Goal: Task Accomplishment & Management: Manage account settings

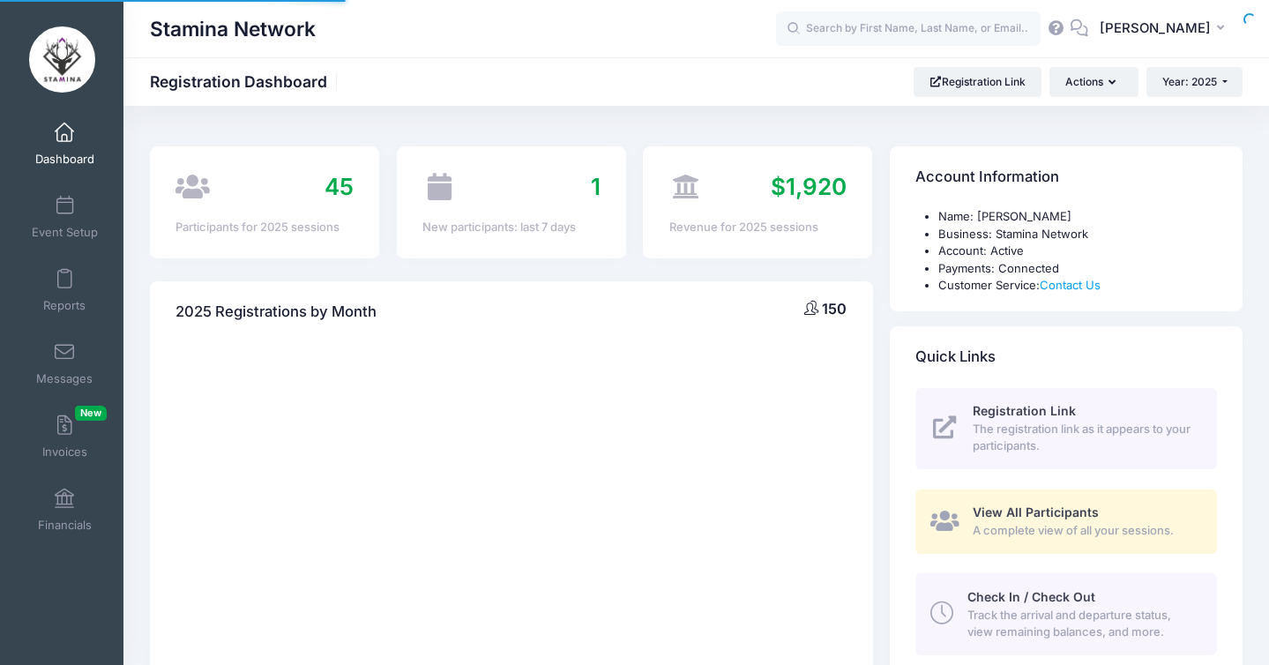
select select
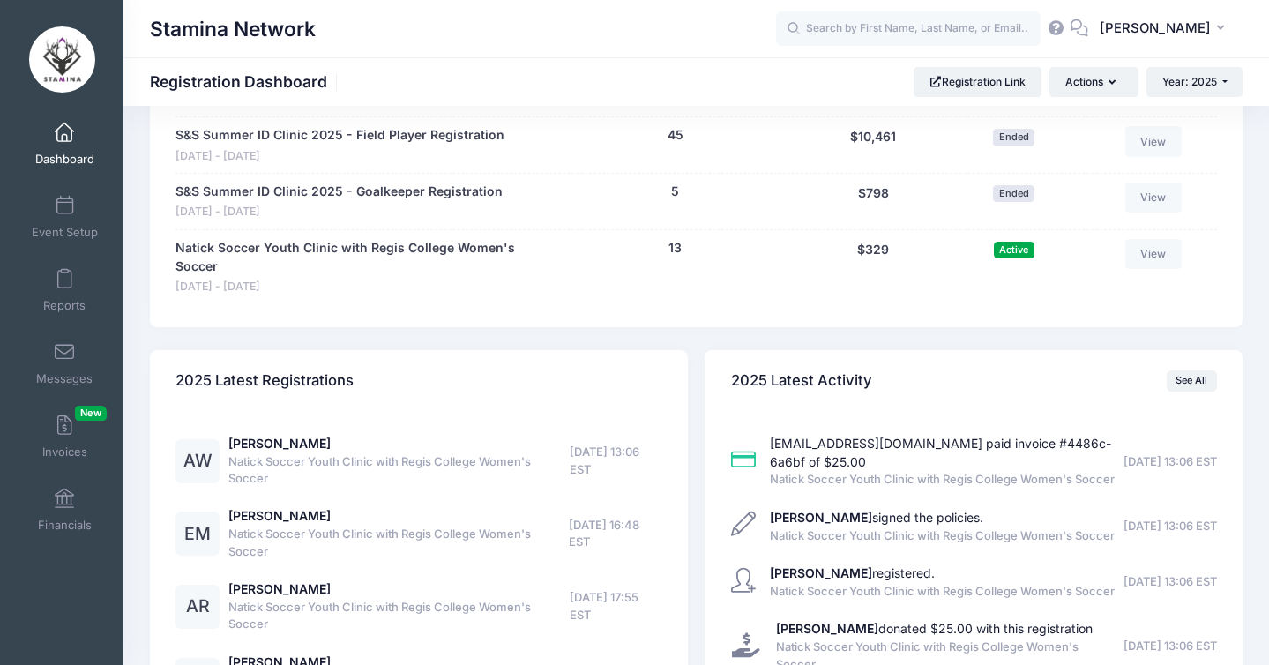
scroll to position [1380, 0]
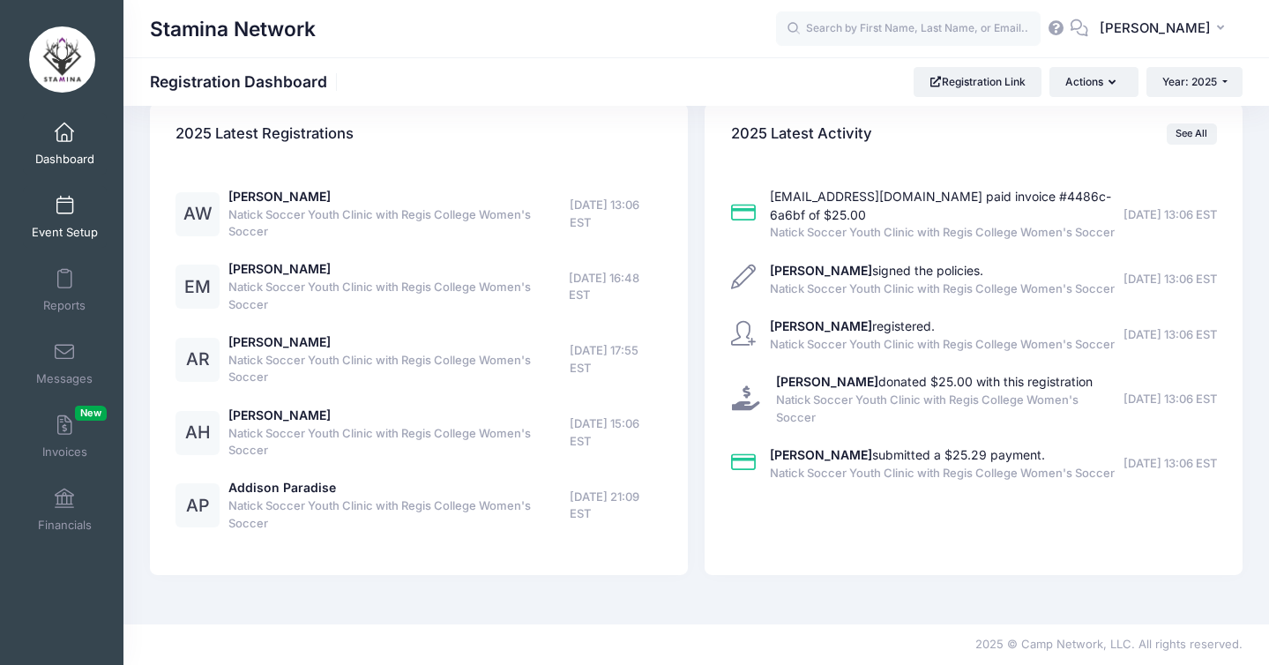
click at [61, 216] on link "Event Setup" at bounding box center [65, 217] width 84 height 62
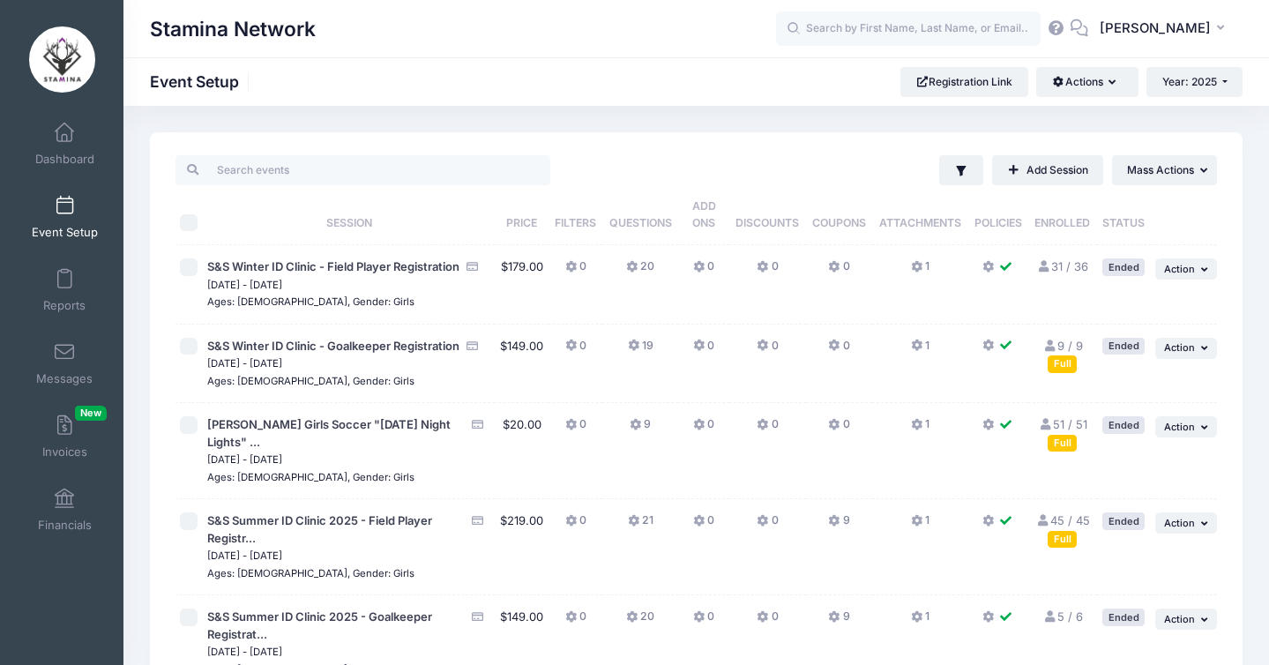
scroll to position [266, 0]
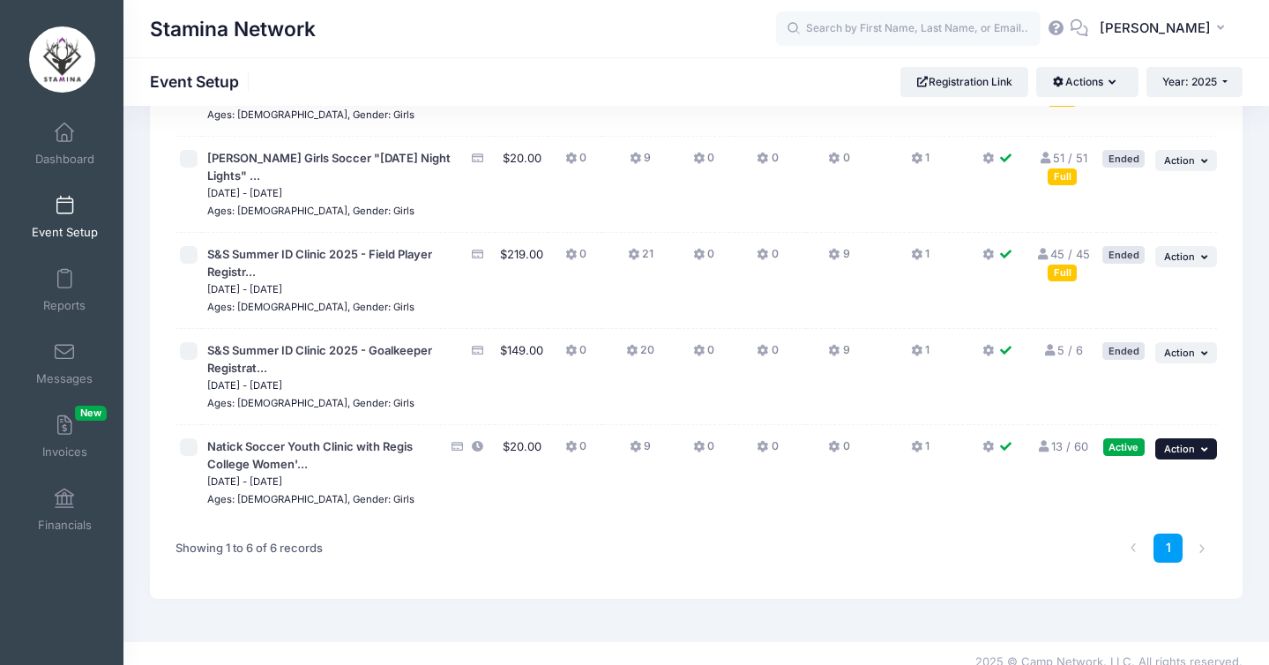
click at [1173, 443] on span "Action" at bounding box center [1179, 449] width 31 height 12
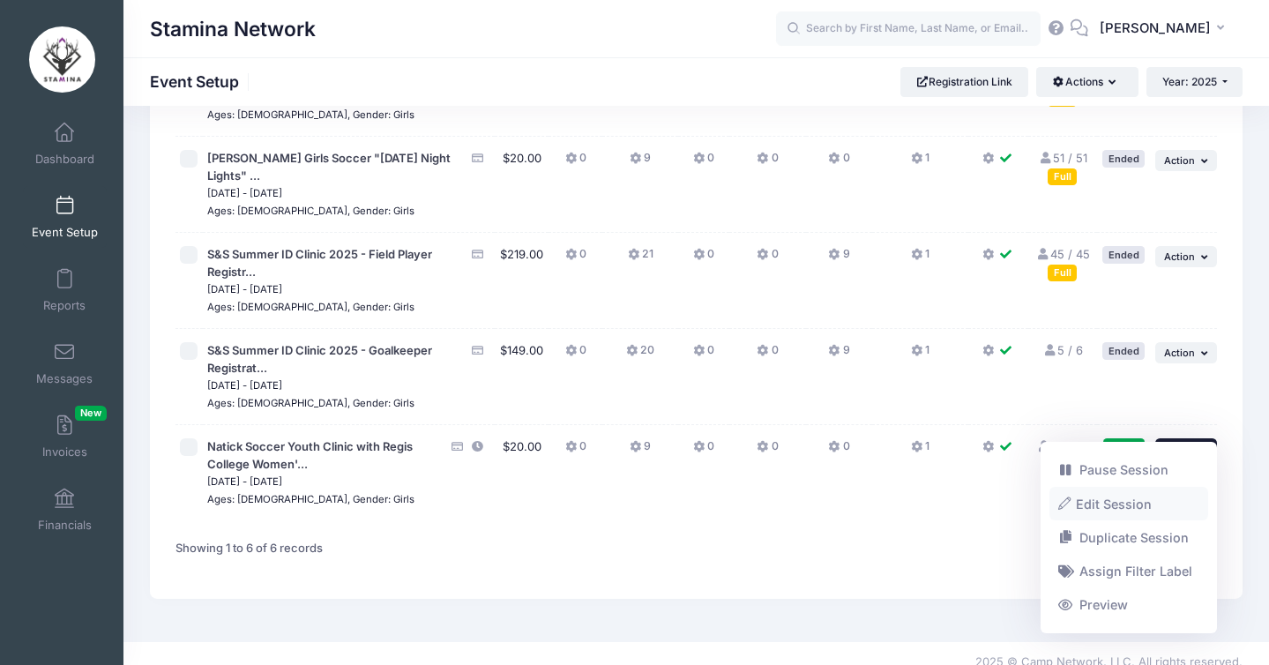
click at [1135, 509] on link "Edit Session" at bounding box center [1129, 504] width 160 height 34
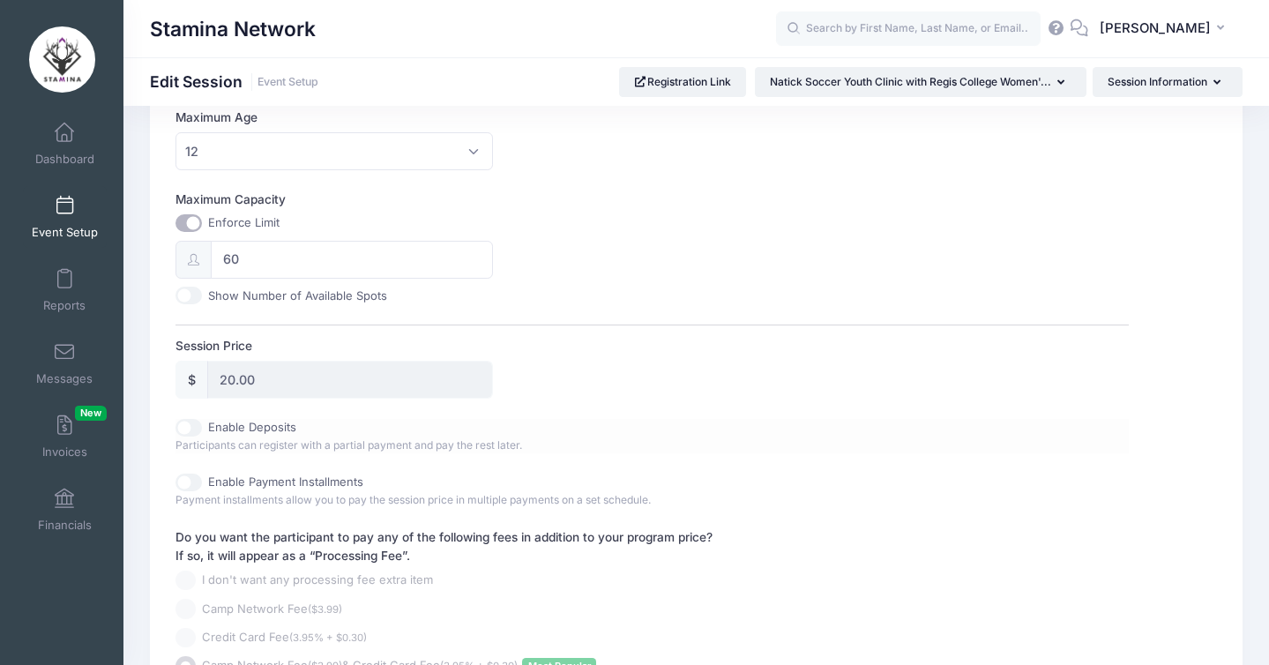
scroll to position [680, 0]
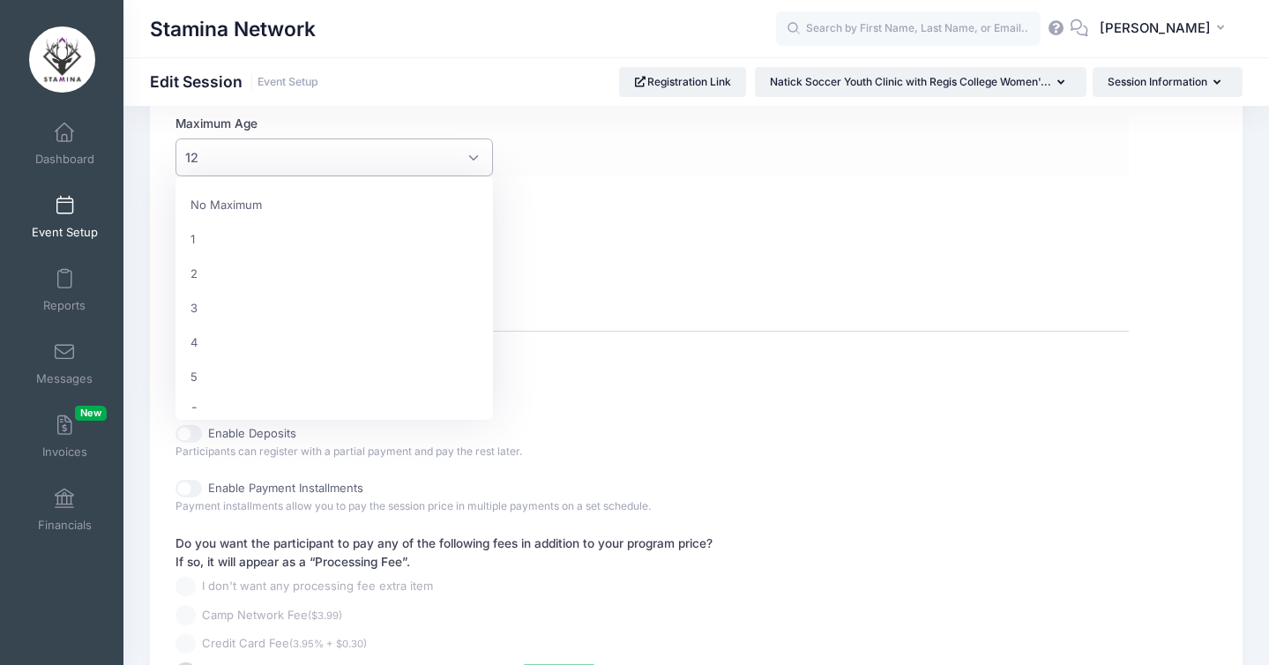
click at [292, 160] on span "12" at bounding box center [333, 157] width 317 height 38
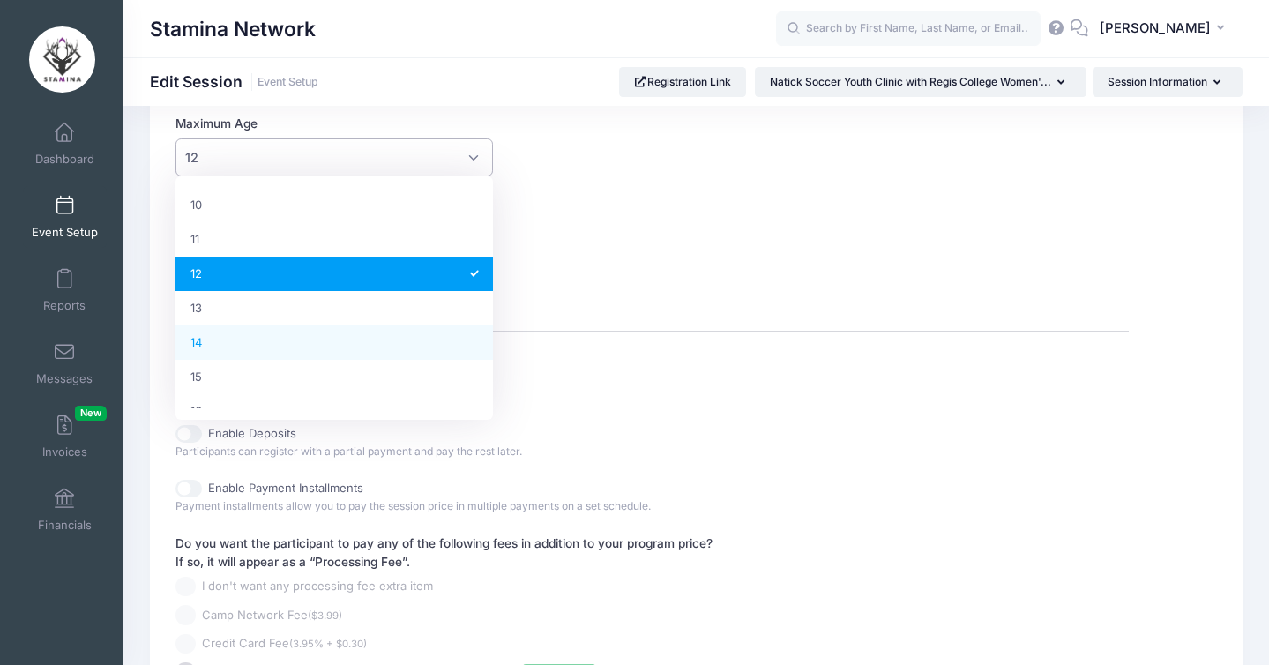
select select "14"
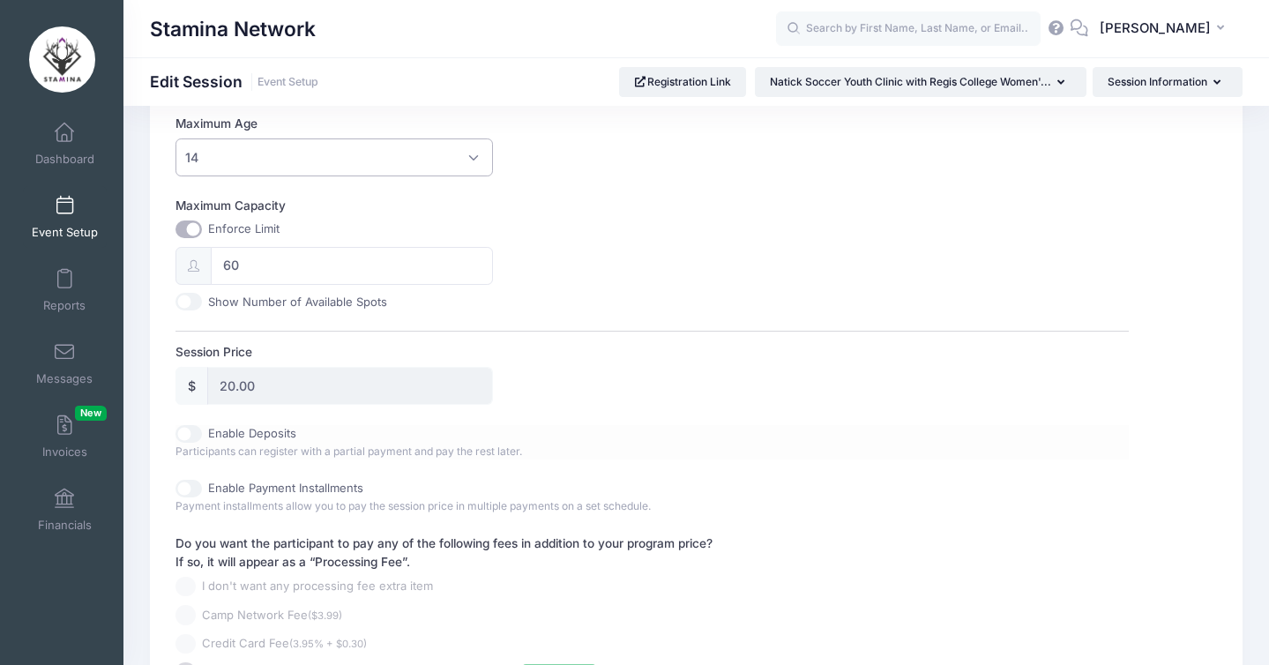
scroll to position [900, 0]
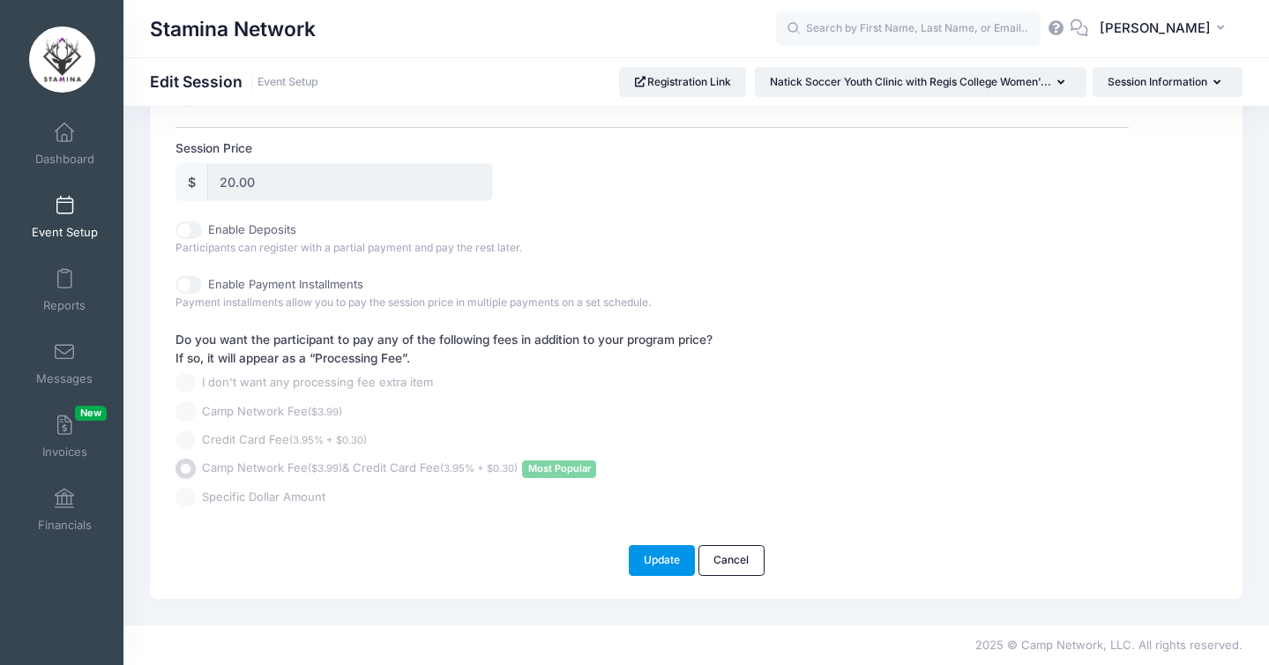
click at [669, 567] on button "Update" at bounding box center [662, 560] width 67 height 30
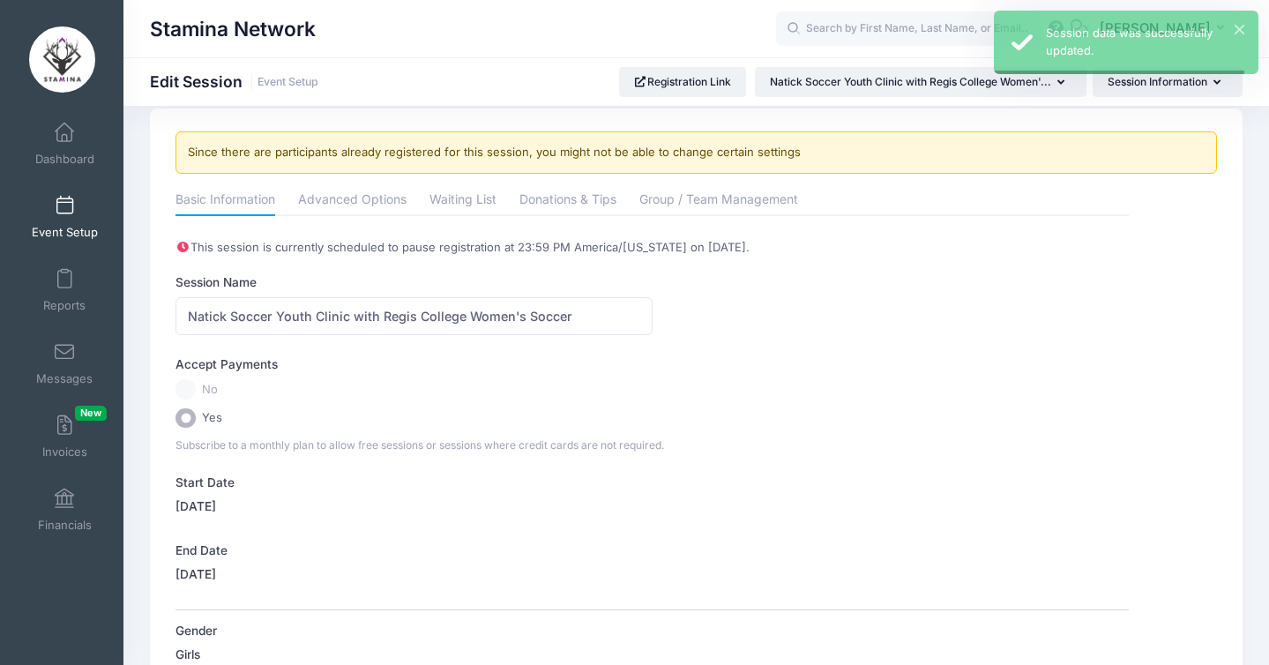
scroll to position [0, 0]
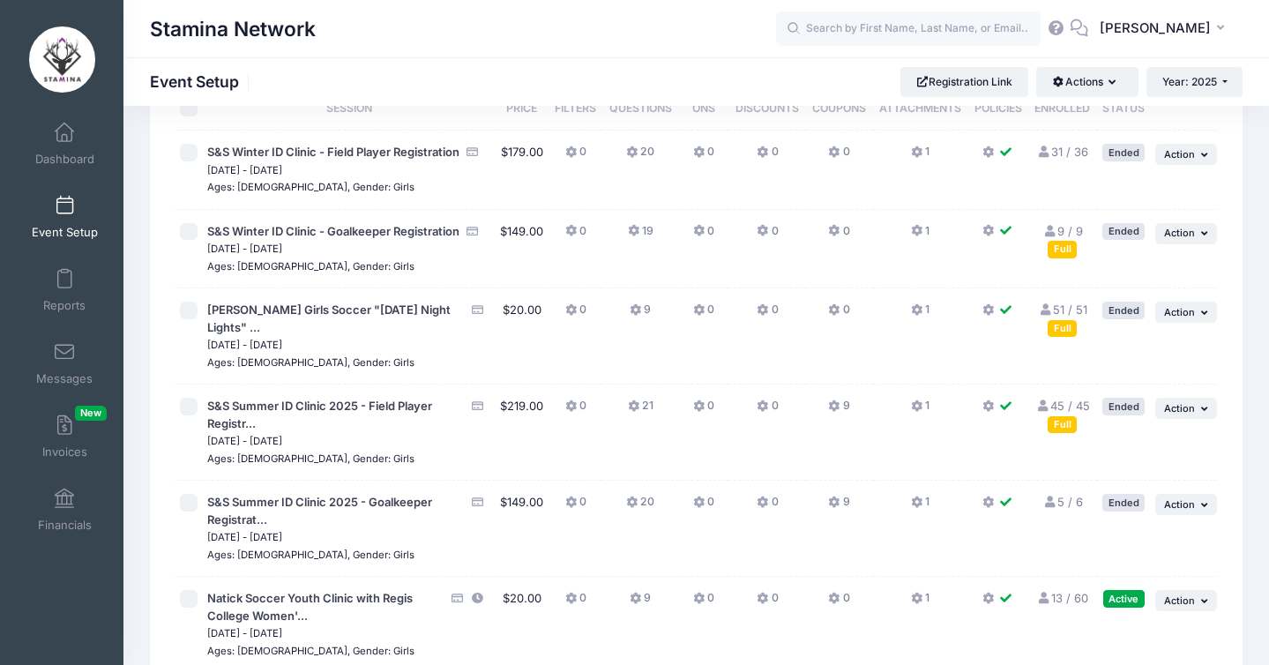
scroll to position [266, 0]
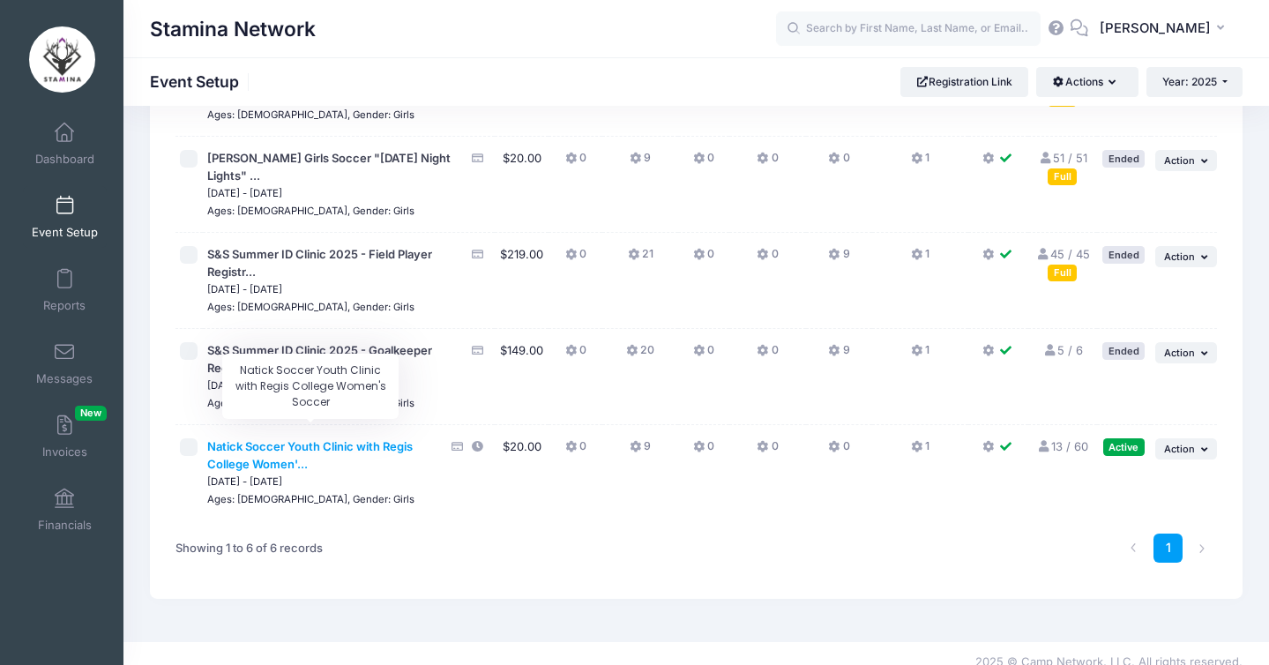
click at [383, 439] on span "Natick Soccer Youth Clinic with Regis College Women'..." at bounding box center [309, 455] width 205 height 32
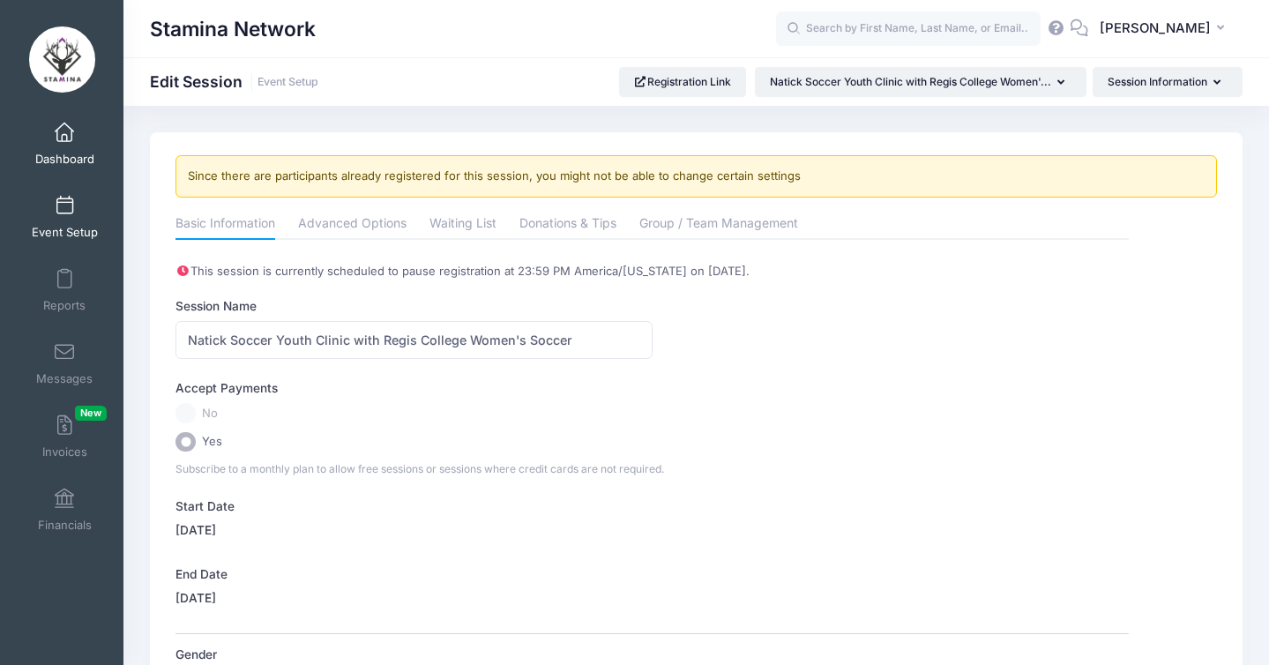
click at [56, 145] on link "Dashboard" at bounding box center [65, 144] width 84 height 62
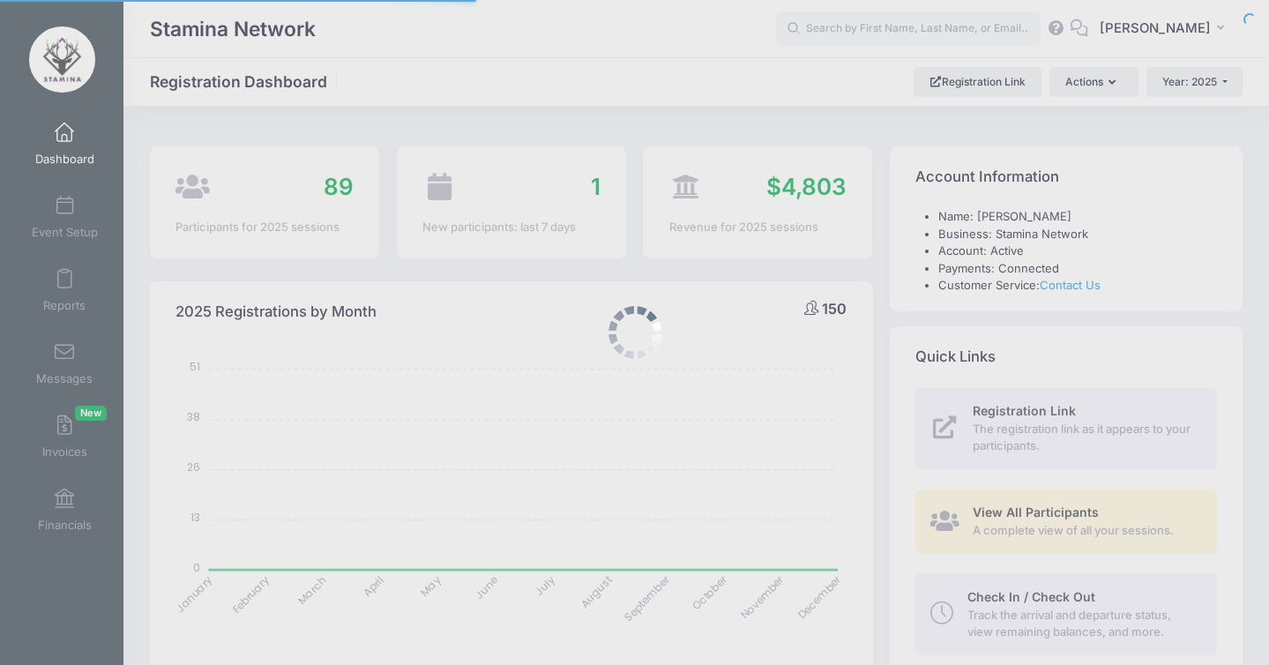
select select
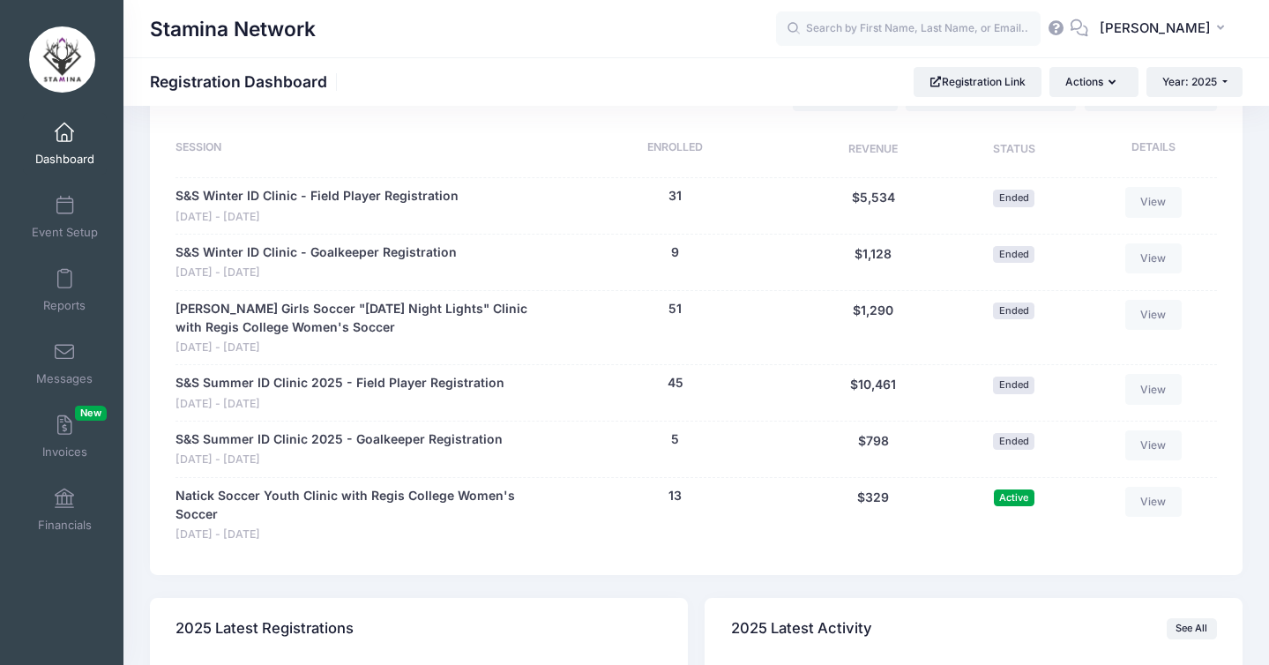
scroll to position [820, 0]
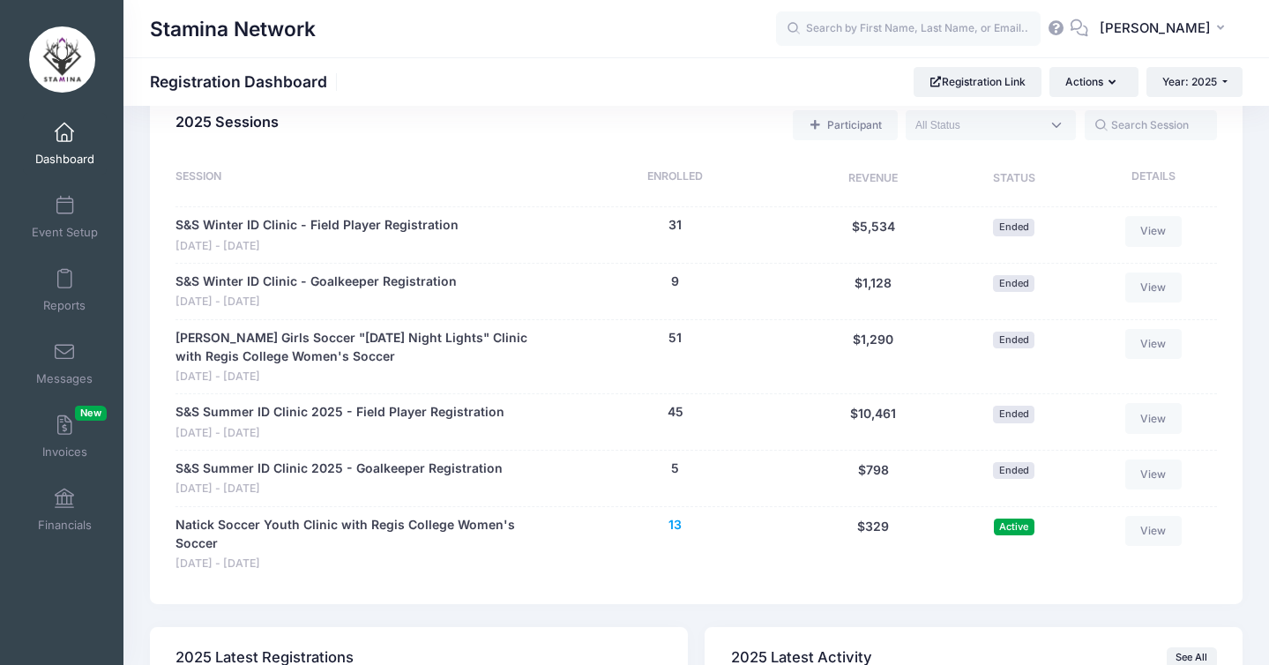
click at [679, 529] on button "13" at bounding box center [674, 525] width 13 height 19
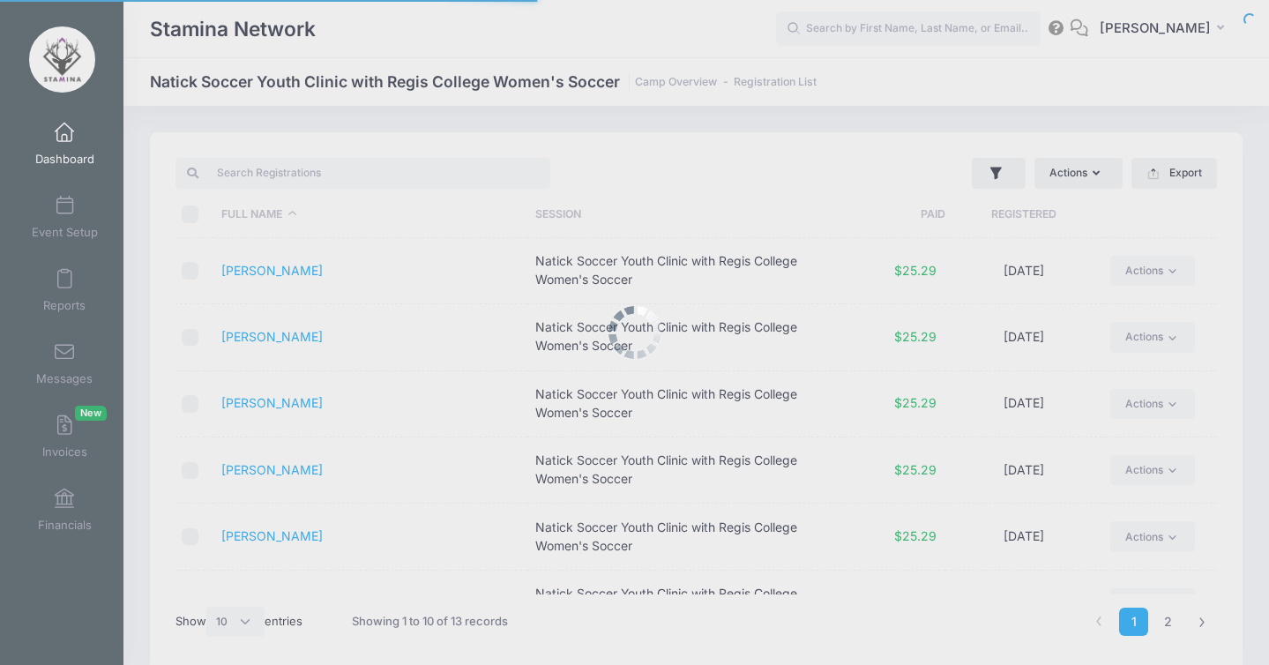
select select "10"
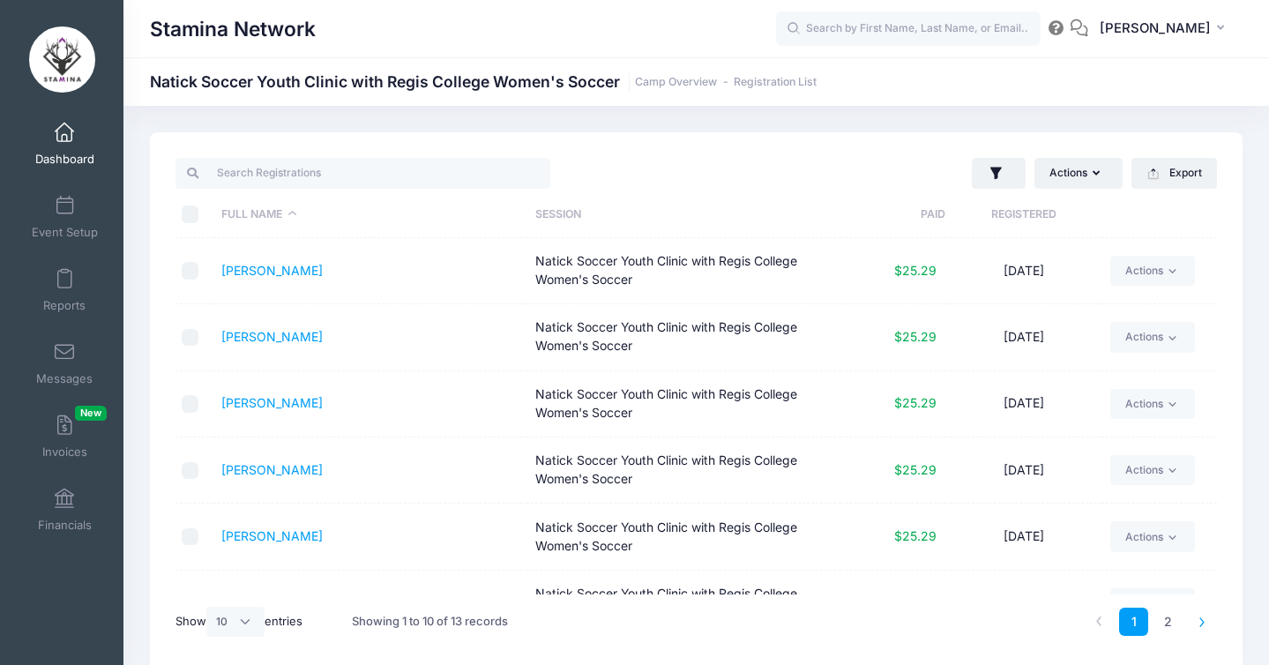
click at [1202, 625] on icon at bounding box center [1202, 621] width 10 height 10
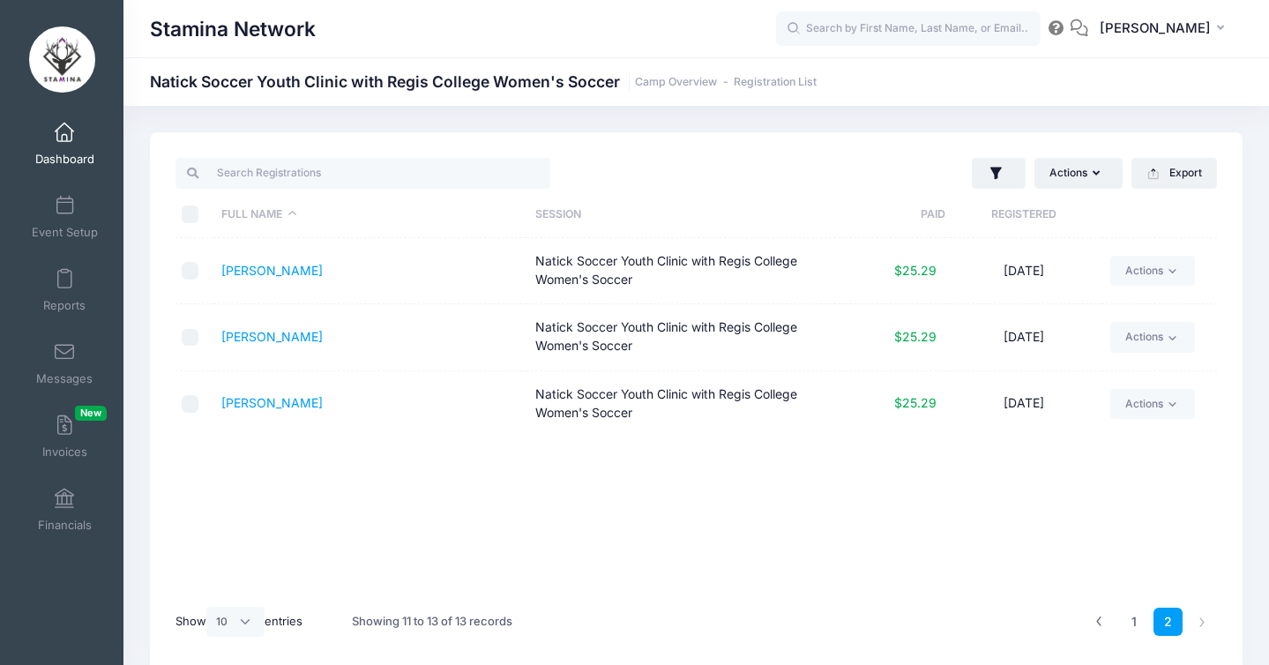
click at [64, 141] on span at bounding box center [64, 132] width 0 height 19
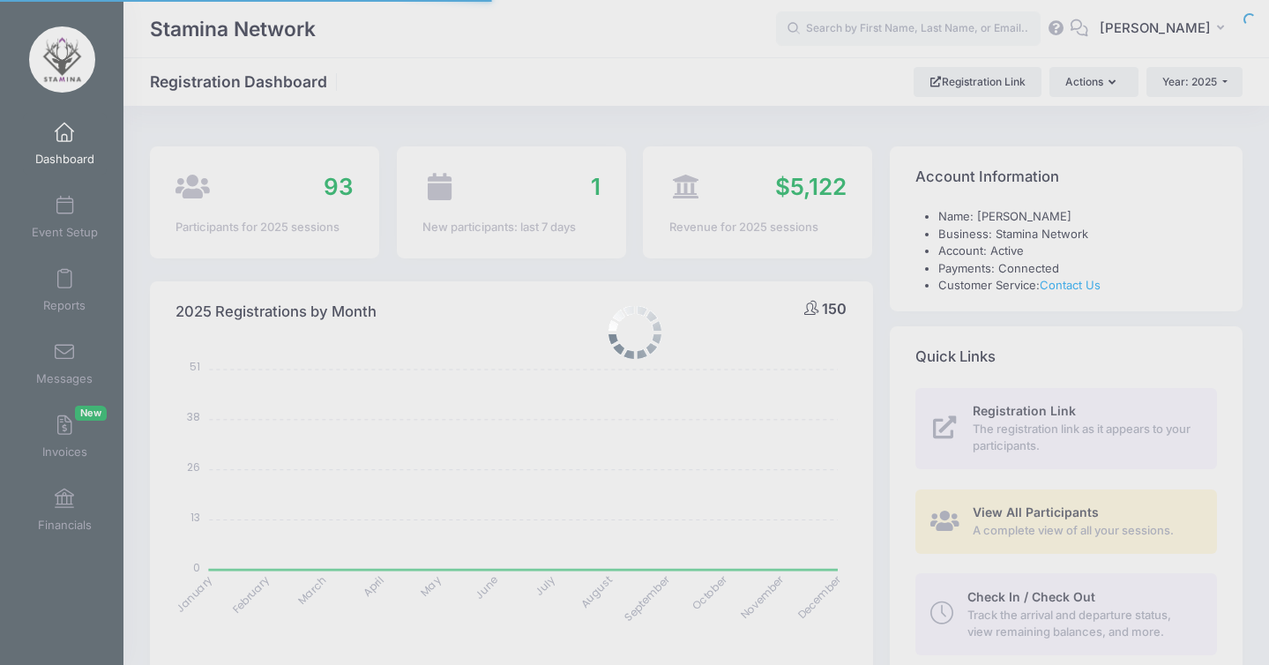
select select
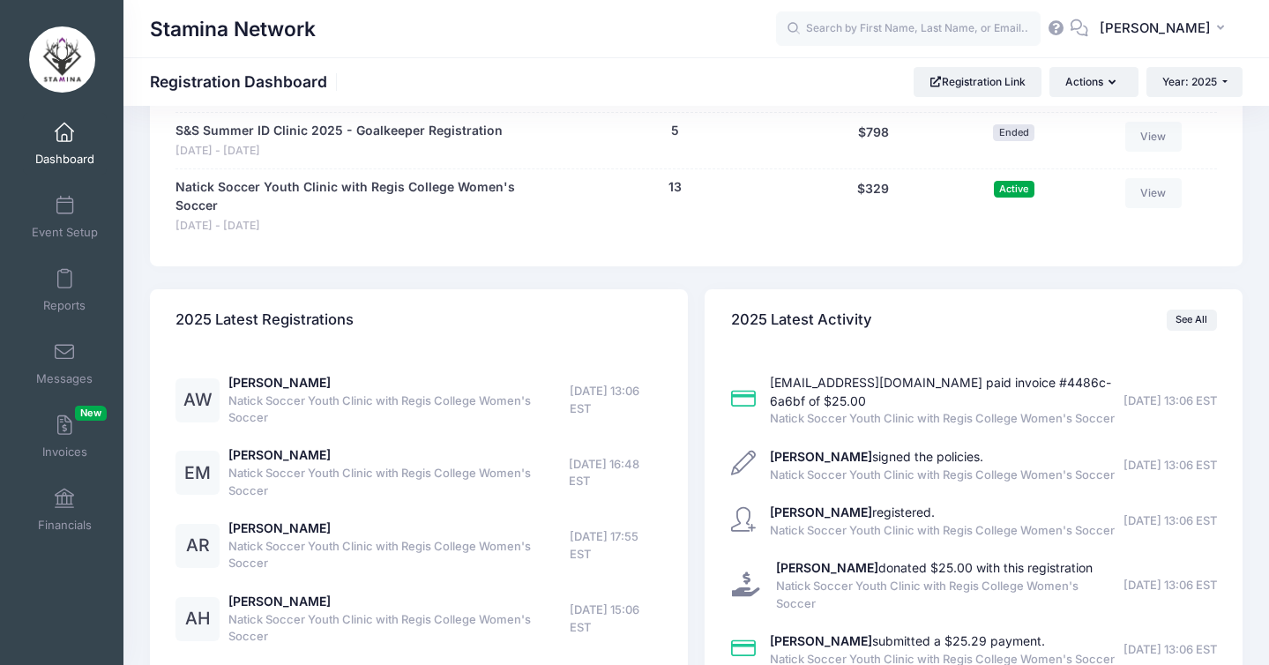
scroll to position [1160, 0]
